Goal: Check status: Check status

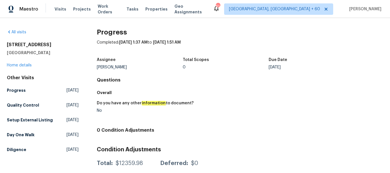
scroll to position [15, 0]
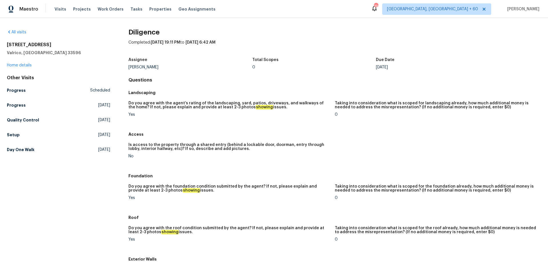
scroll to position [648, 0]
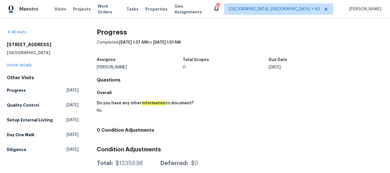
click at [61, 7] on span "Visits" at bounding box center [61, 9] width 12 height 6
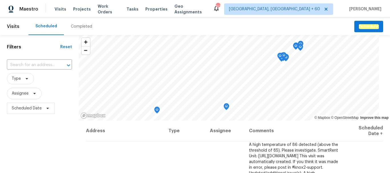
click at [74, 26] on div "Completed" at bounding box center [81, 27] width 21 height 6
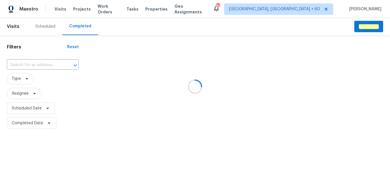
click at [24, 63] on div at bounding box center [195, 86] width 390 height 173
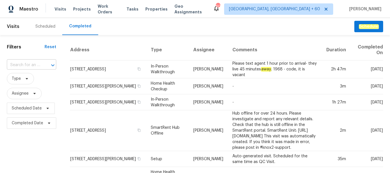
click at [28, 65] on input "text" at bounding box center [23, 65] width 33 height 9
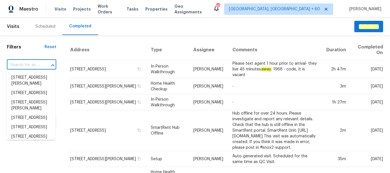
paste input "[STREET_ADDRESS]"
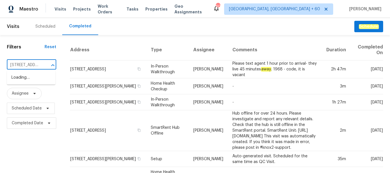
scroll to position [0, 35]
type input "[STREET_ADDRESS]"
click at [37, 81] on li "[STREET_ADDRESS]" at bounding box center [31, 77] width 49 height 9
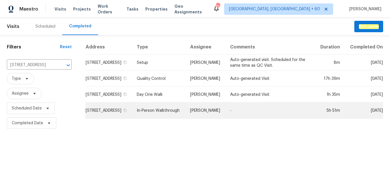
click at [150, 119] on td "In-Person Walkthrough" at bounding box center [158, 111] width 53 height 16
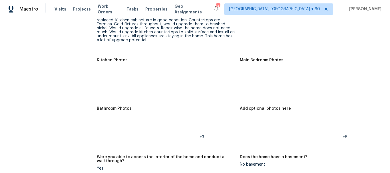
scroll to position [742, 0]
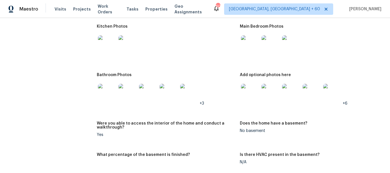
click at [246, 43] on img at bounding box center [250, 44] width 18 height 18
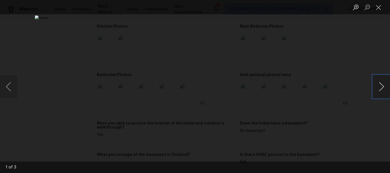
click at [381, 88] on button "Next image" at bounding box center [381, 86] width 17 height 23
click at [377, 9] on button "Close lightbox" at bounding box center [378, 7] width 11 height 10
